Goal: Task Accomplishment & Management: Manage account settings

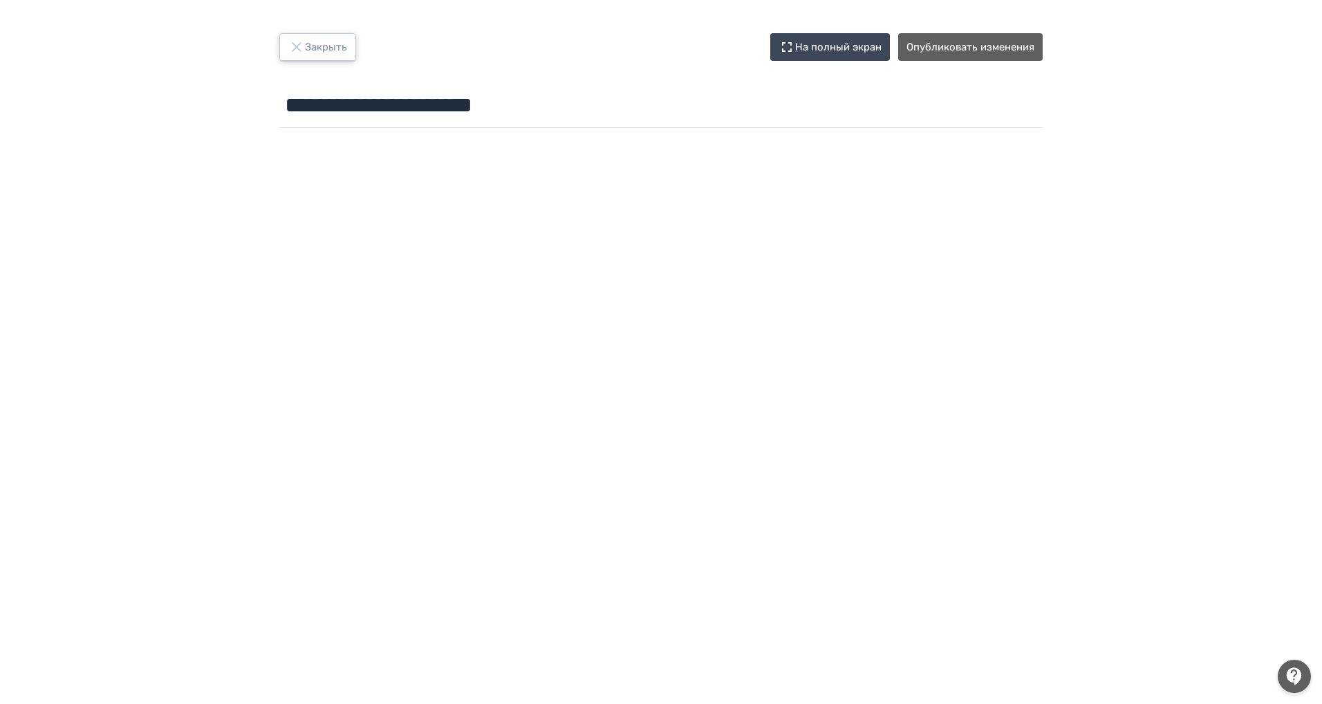
click at [308, 43] on button "Закрыть" at bounding box center [317, 47] width 77 height 28
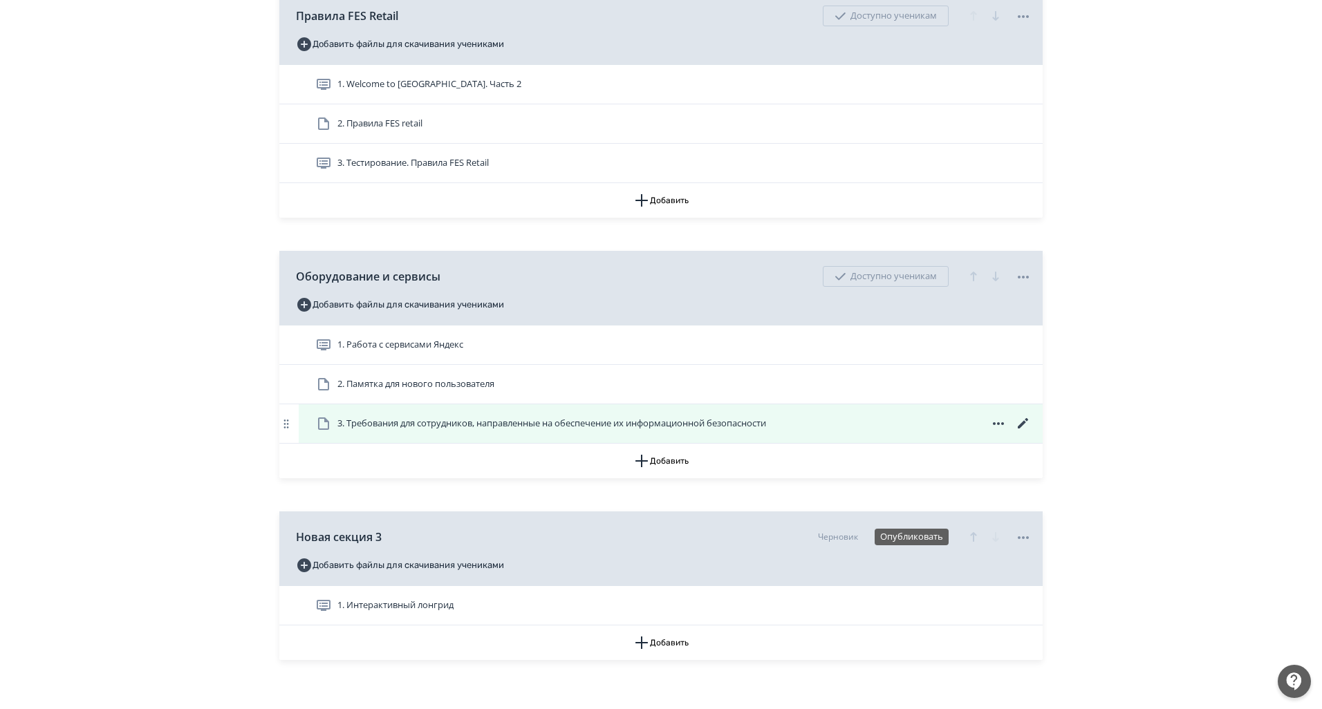
scroll to position [540, 0]
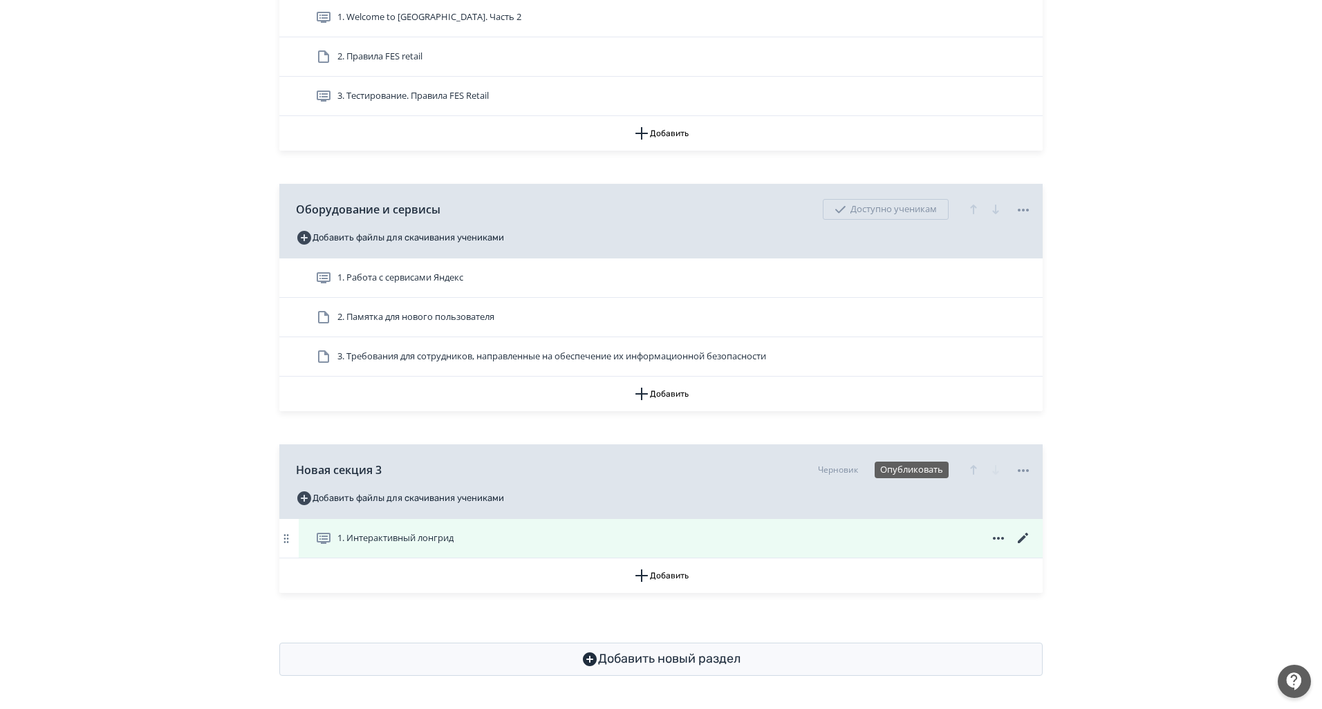
click at [1027, 537] on icon at bounding box center [1023, 538] width 17 height 17
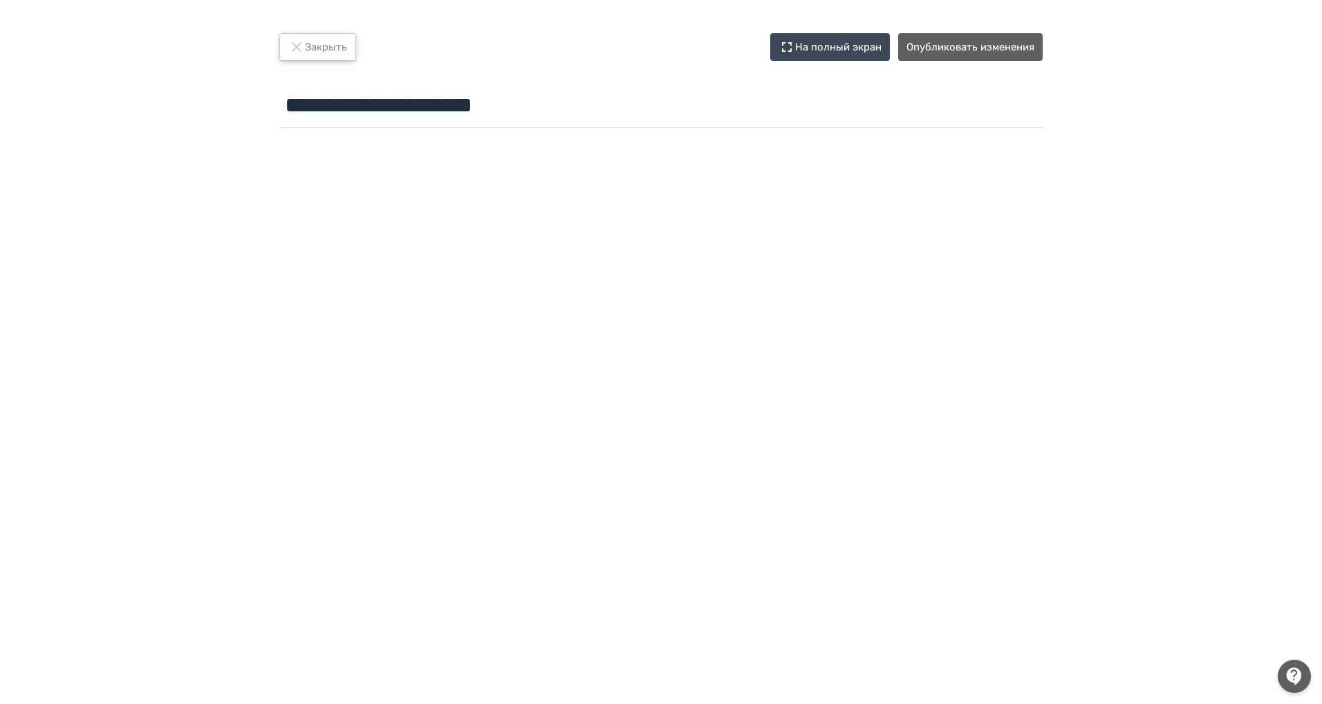
click at [315, 43] on button "Закрыть" at bounding box center [317, 47] width 77 height 28
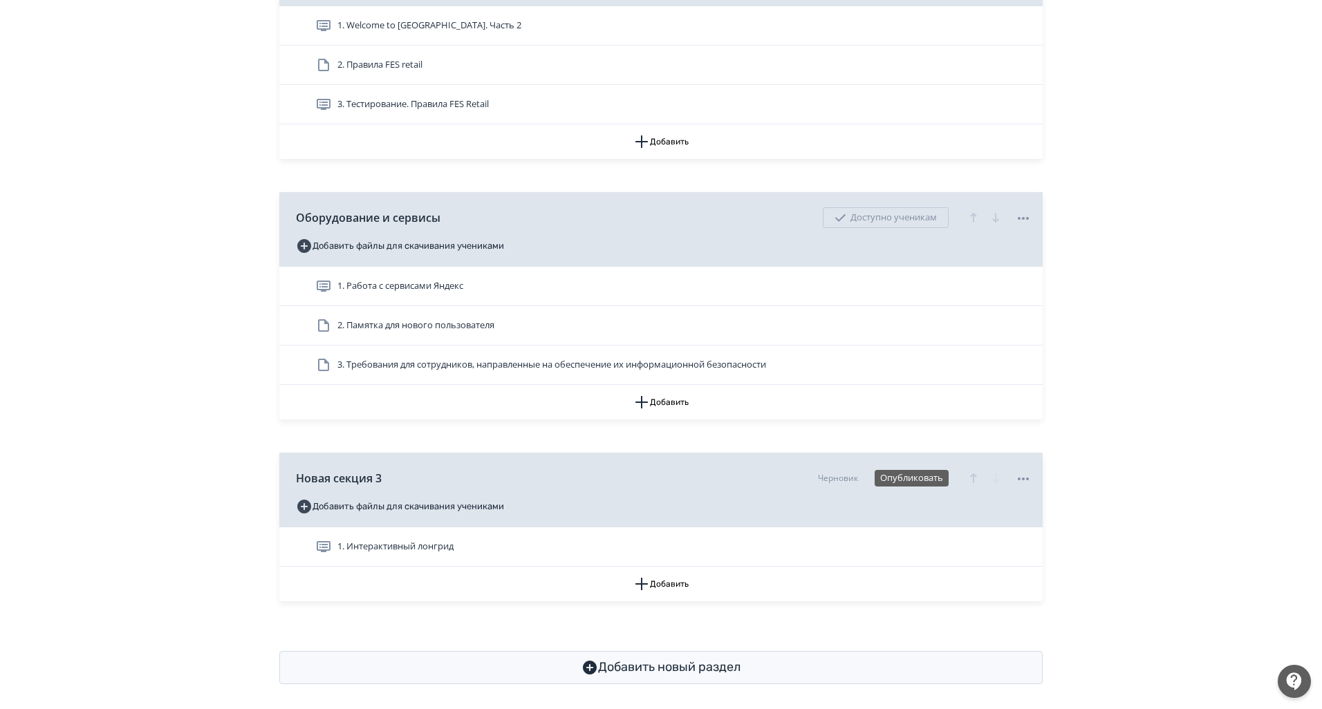
scroll to position [540, 0]
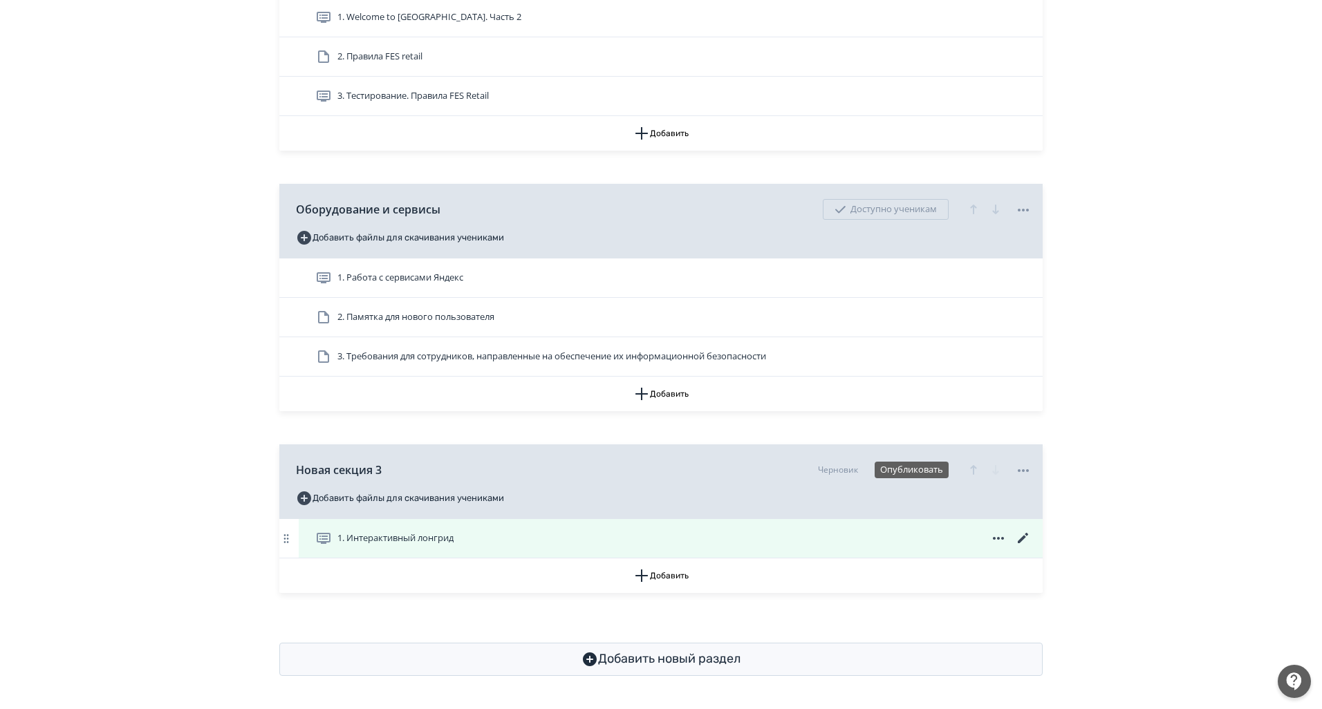
click at [388, 540] on span "1. Интерактивный лонгрид" at bounding box center [395, 539] width 116 height 14
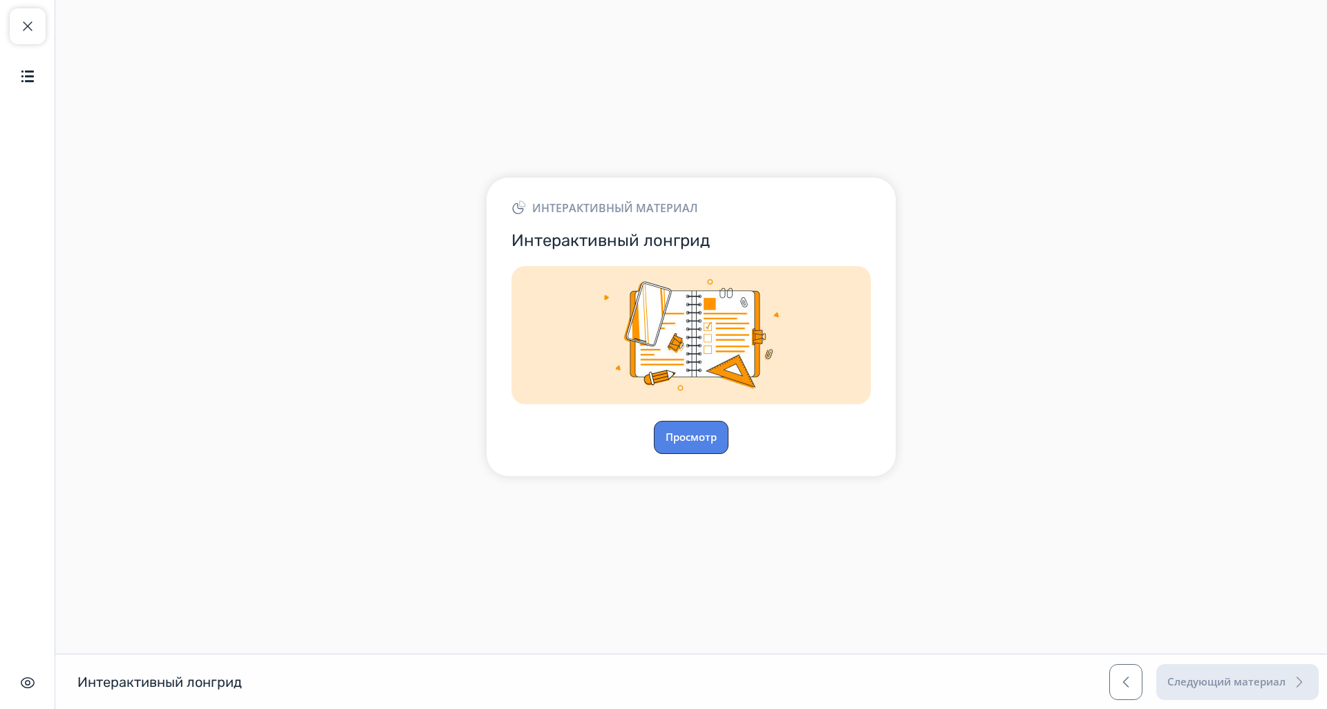
click at [713, 445] on button "Просмотр" at bounding box center [691, 437] width 75 height 33
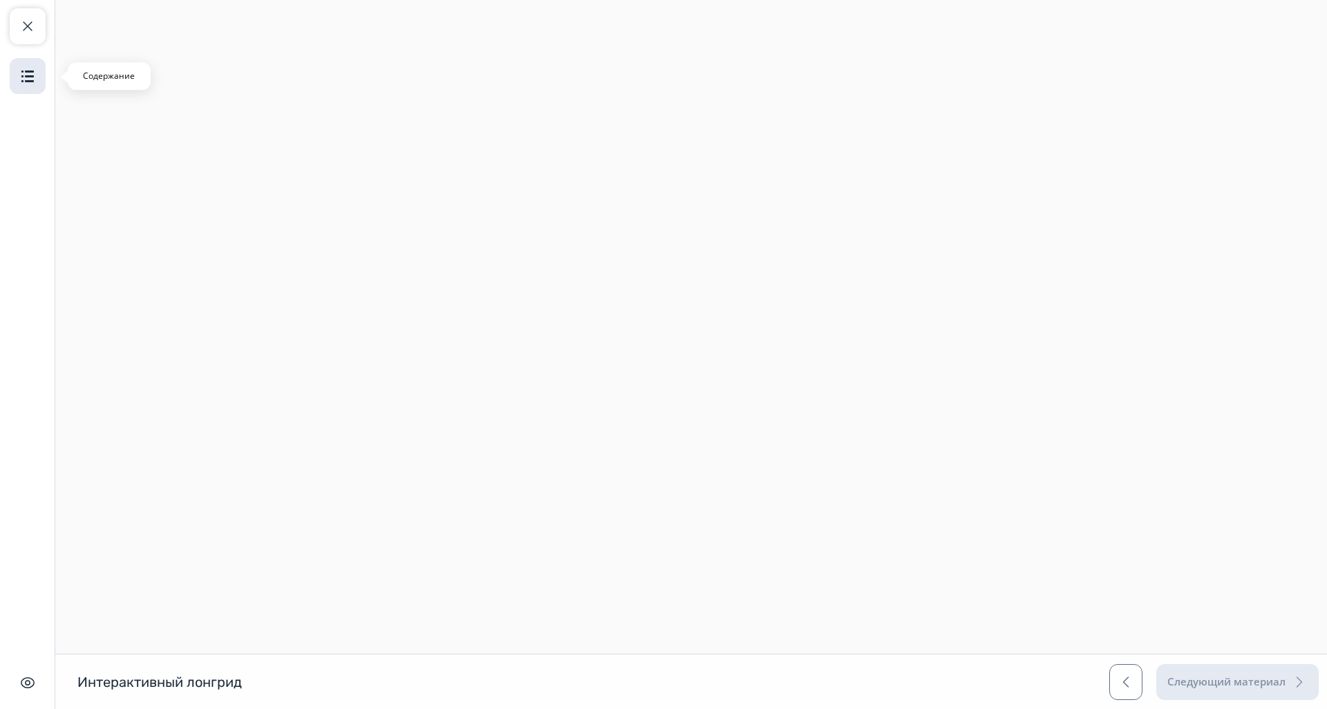
click at [26, 71] on img "button" at bounding box center [27, 76] width 17 height 17
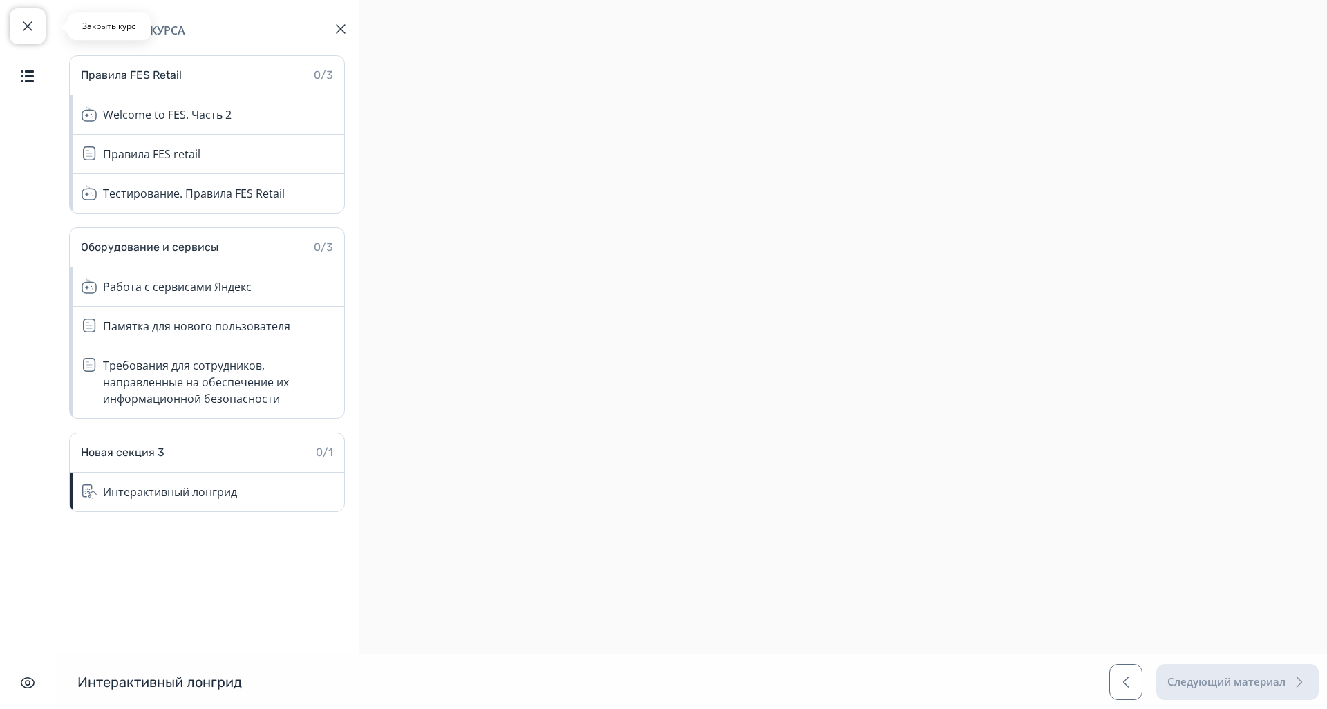
click at [12, 39] on button "Закрыть курс" at bounding box center [28, 26] width 36 height 36
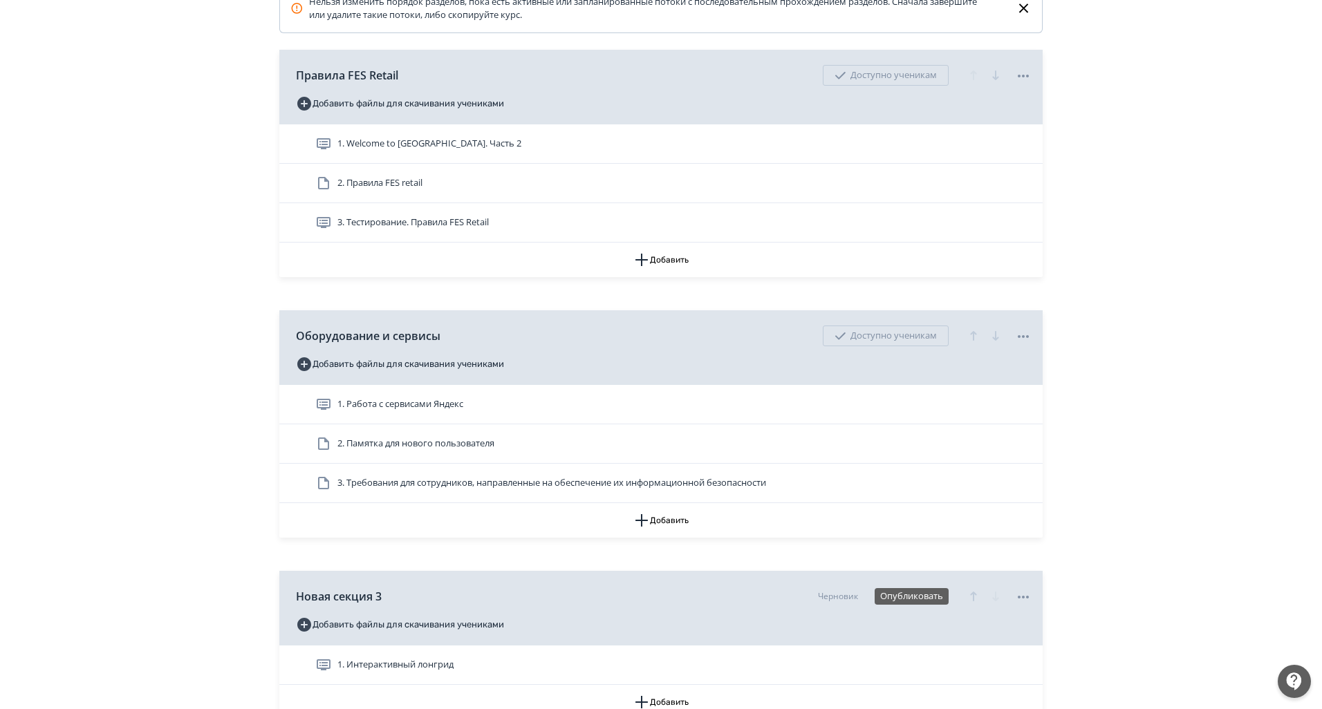
scroll to position [540, 0]
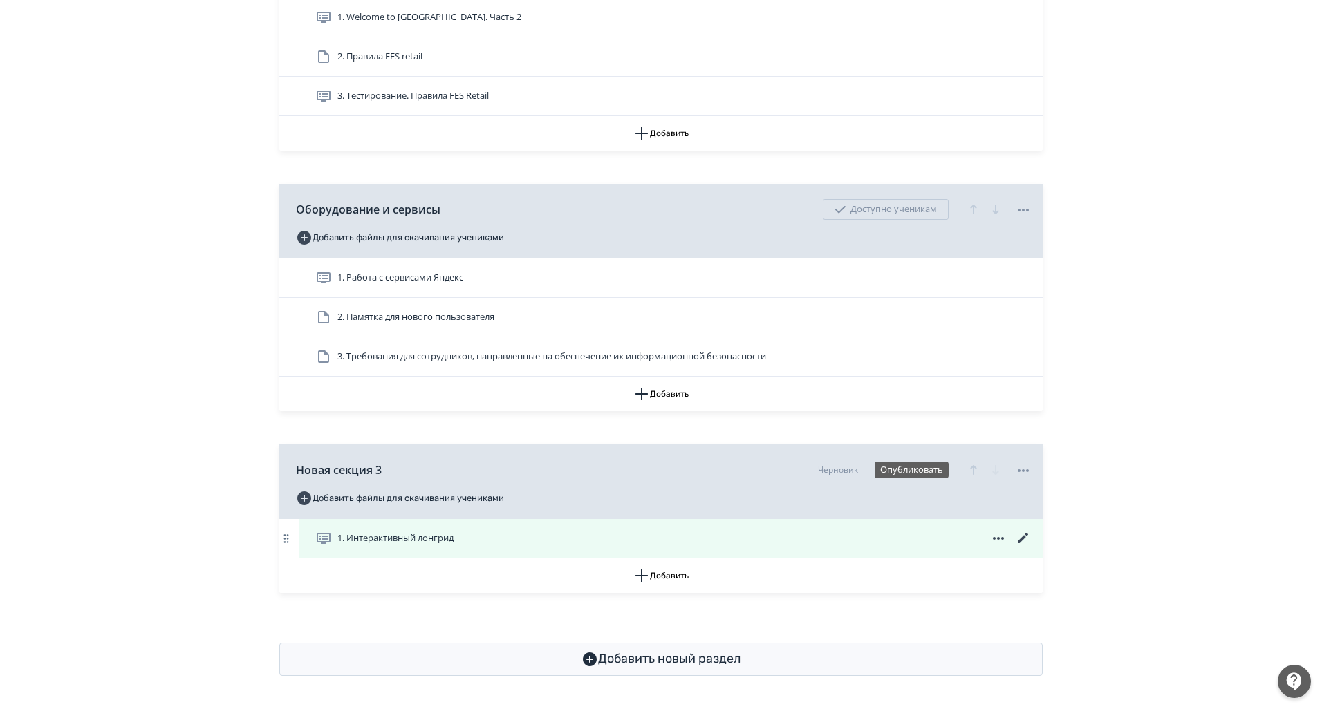
click at [1000, 536] on icon at bounding box center [998, 538] width 17 height 17
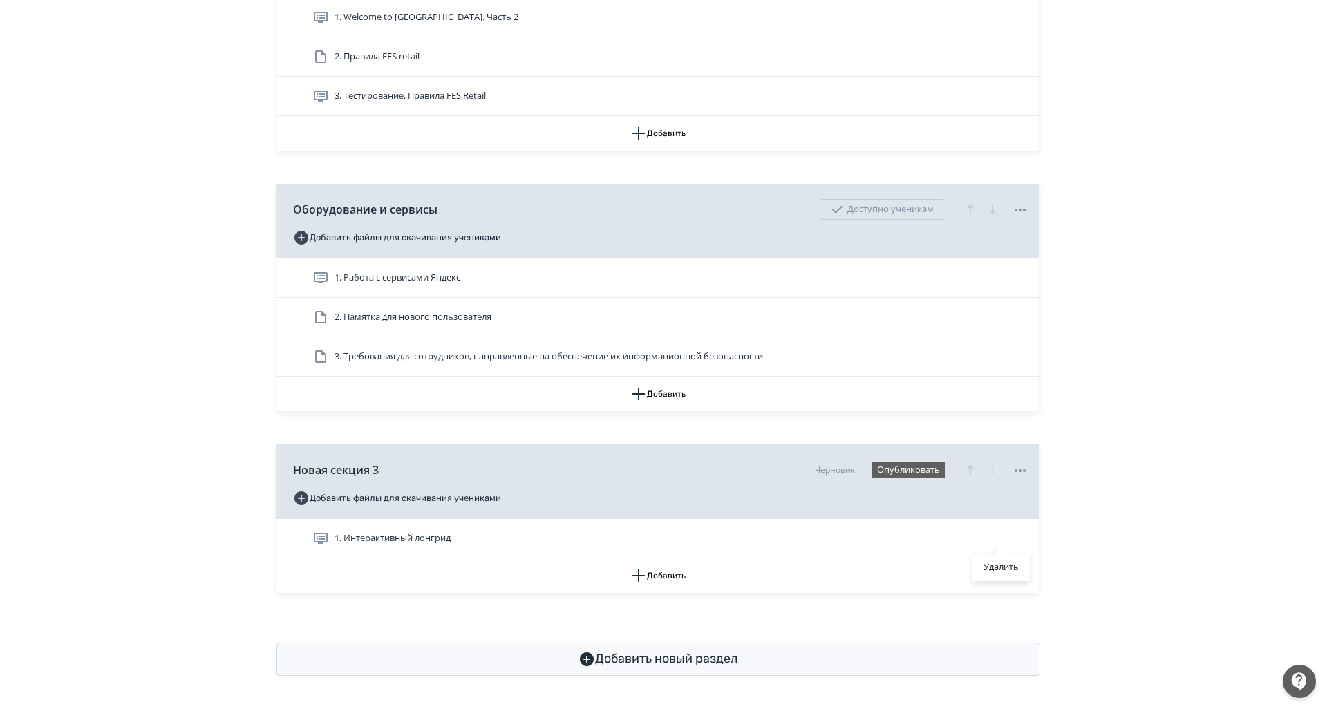
click at [494, 525] on div "Удалить" at bounding box center [663, 354] width 1327 height 709
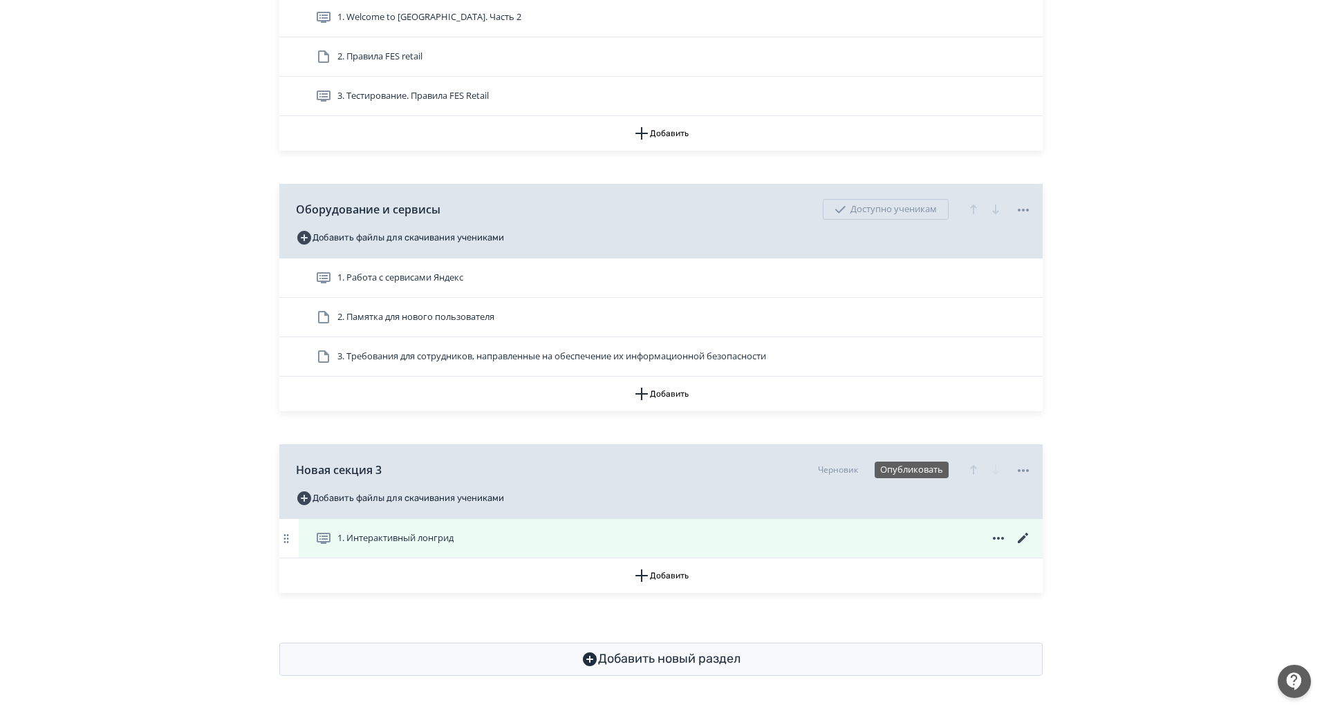
click at [1016, 532] on icon at bounding box center [1023, 538] width 17 height 17
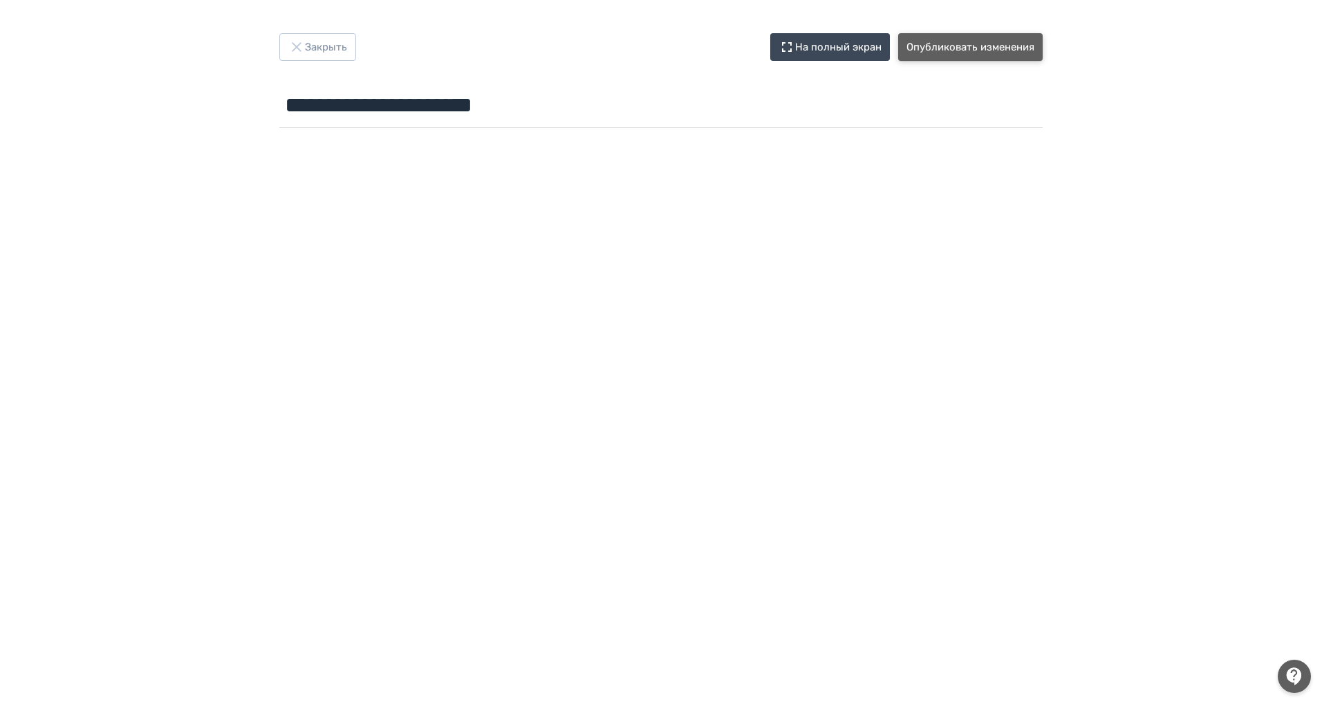
click at [953, 58] on button "Опубликовать изменения" at bounding box center [970, 47] width 144 height 28
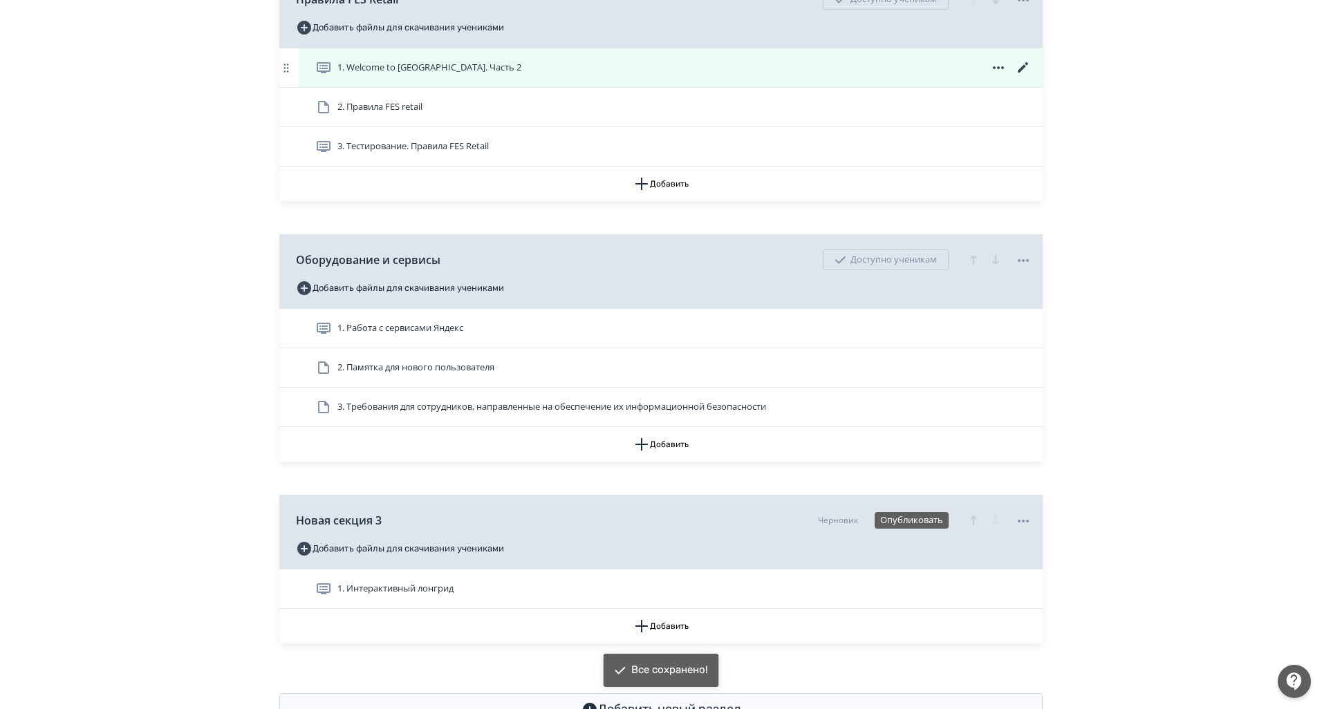
scroll to position [540, 0]
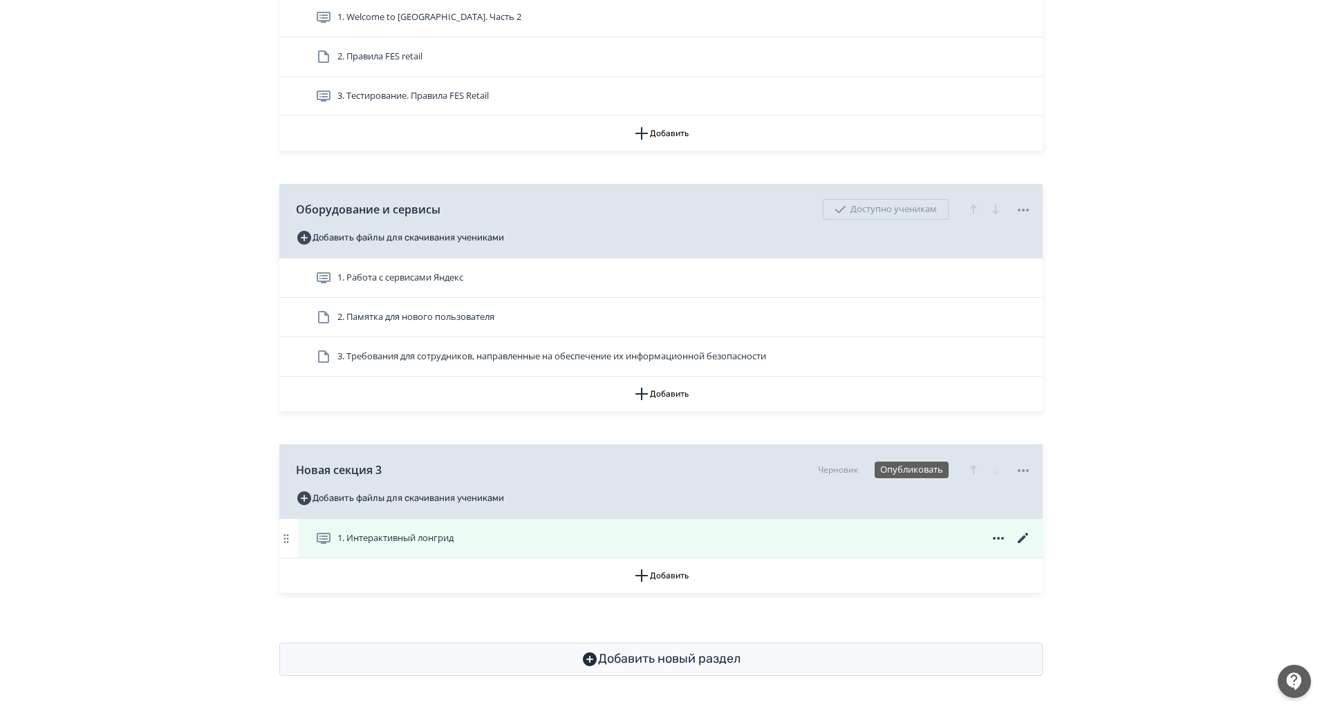
click at [1022, 541] on icon at bounding box center [1022, 538] width 10 height 10
